Goal: Transaction & Acquisition: Purchase product/service

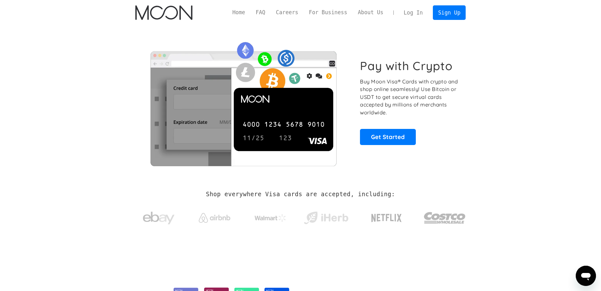
click at [417, 14] on link "Log In" at bounding box center [414, 13] width 30 height 14
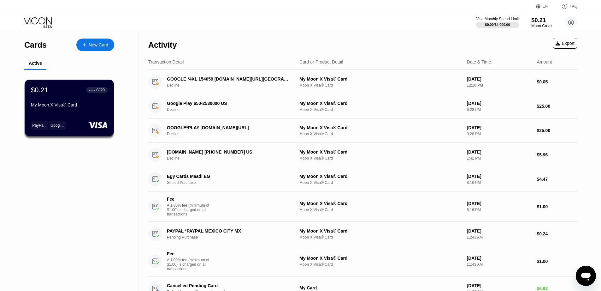
click at [538, 24] on div "Moon Credit" at bounding box center [542, 26] width 21 height 4
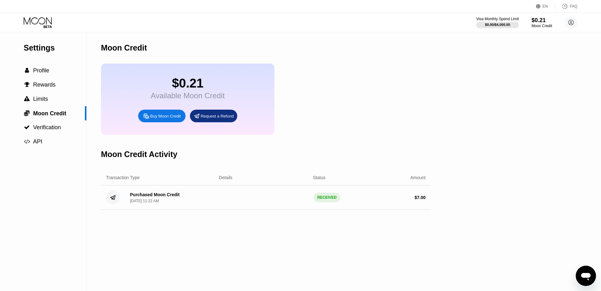
click at [161, 118] on div "Buy Moon Credit" at bounding box center [165, 115] width 31 height 5
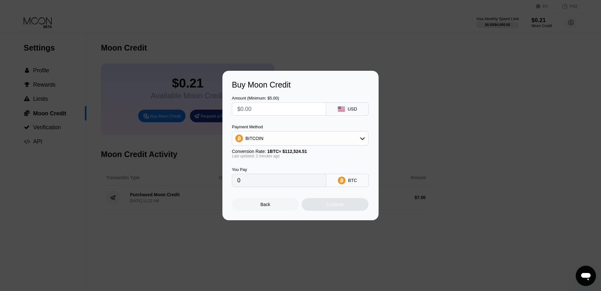
click at [294, 109] on input "text" at bounding box center [279, 109] width 84 height 13
type input "$5"
click at [316, 140] on div "BITCOIN" at bounding box center [300, 138] width 136 height 13
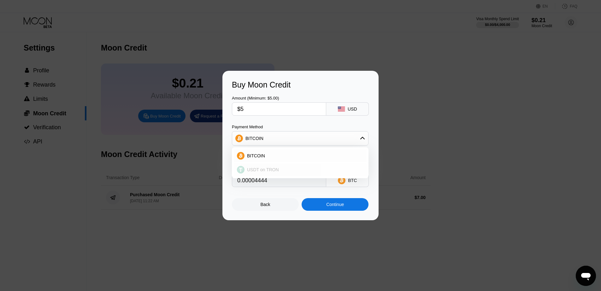
click at [306, 168] on div "USDT on TRON" at bounding box center [304, 169] width 119 height 5
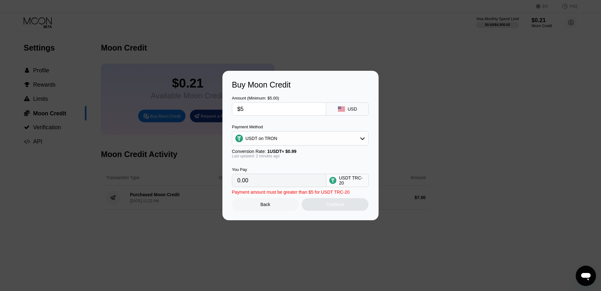
type input "5.05"
click at [333, 206] on div "Continue" at bounding box center [335, 204] width 18 height 5
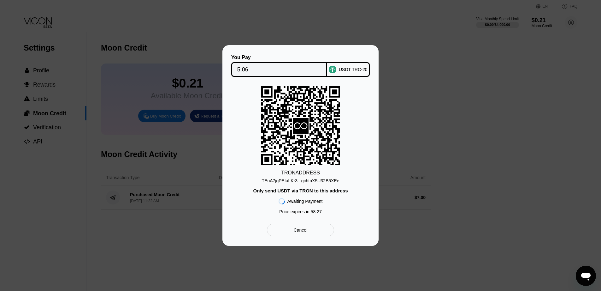
click at [307, 230] on div "Cancel" at bounding box center [301, 230] width 14 height 6
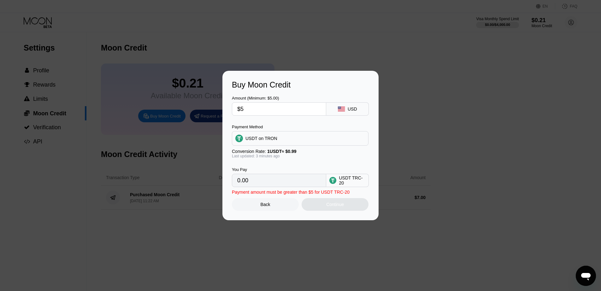
type input "5.05"
